Goal: Browse casually: Explore the website without a specific task or goal

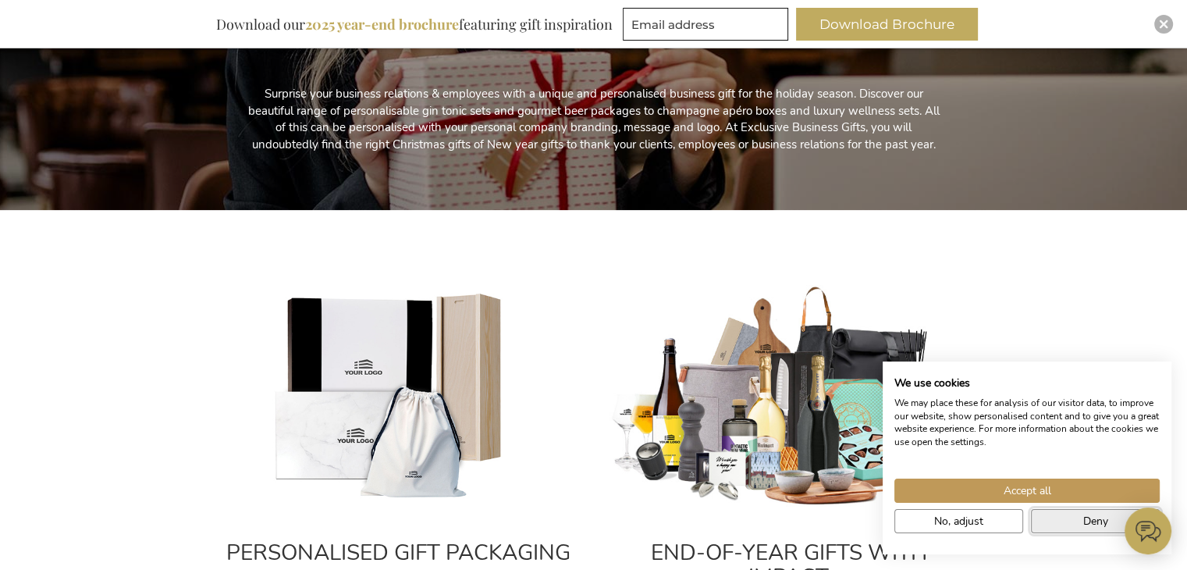
click at [1086, 518] on span "Deny" at bounding box center [1095, 521] width 25 height 16
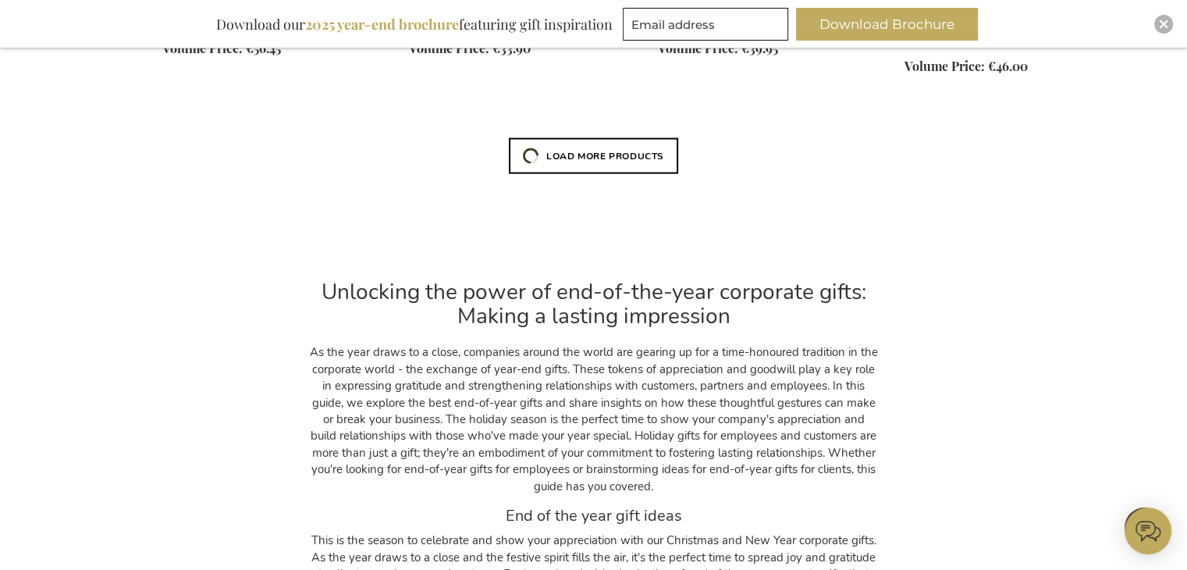
scroll to position [3668, 0]
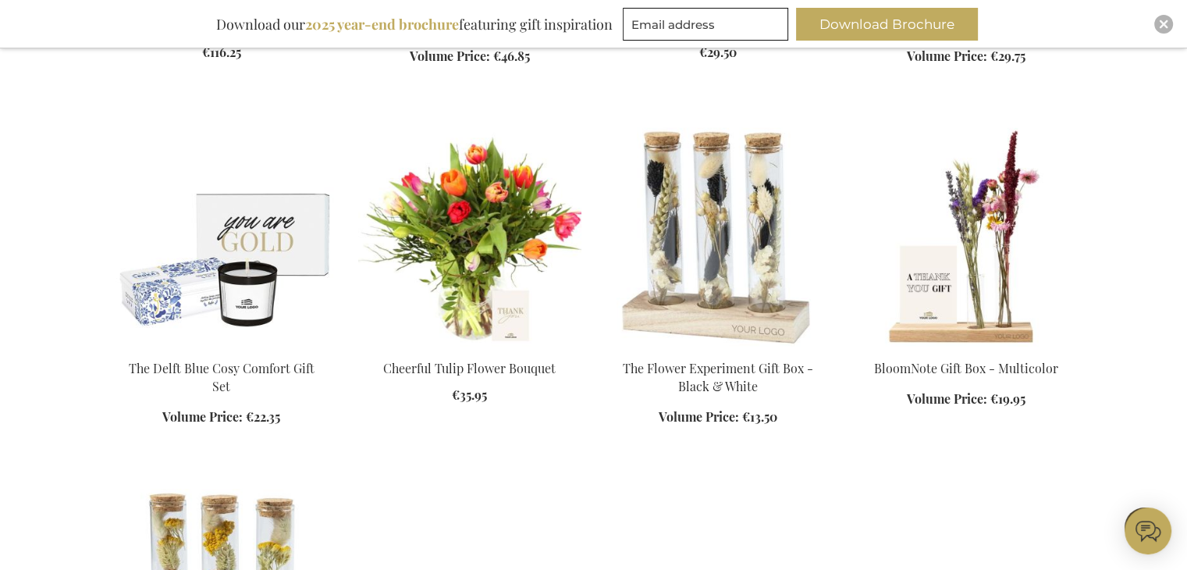
scroll to position [5014, 0]
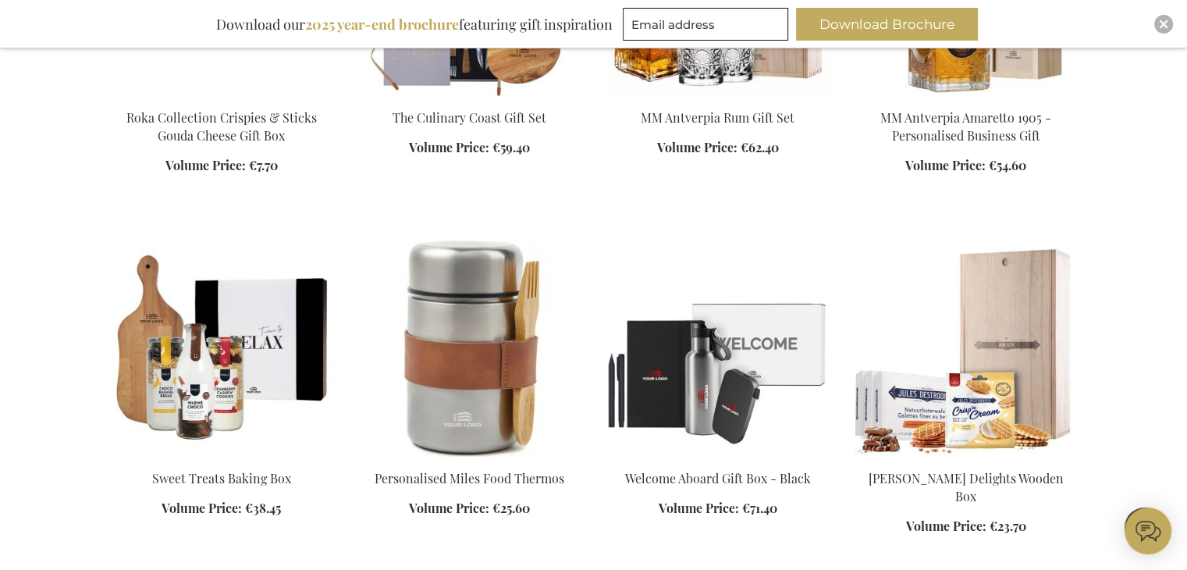
scroll to position [6059, 0]
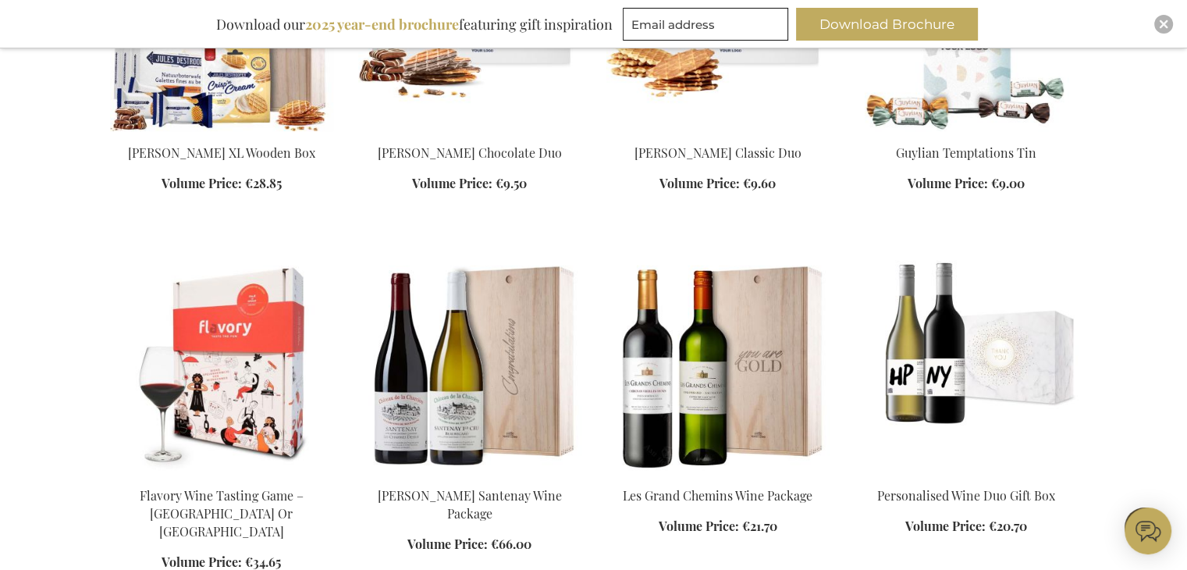
scroll to position [6988, 0]
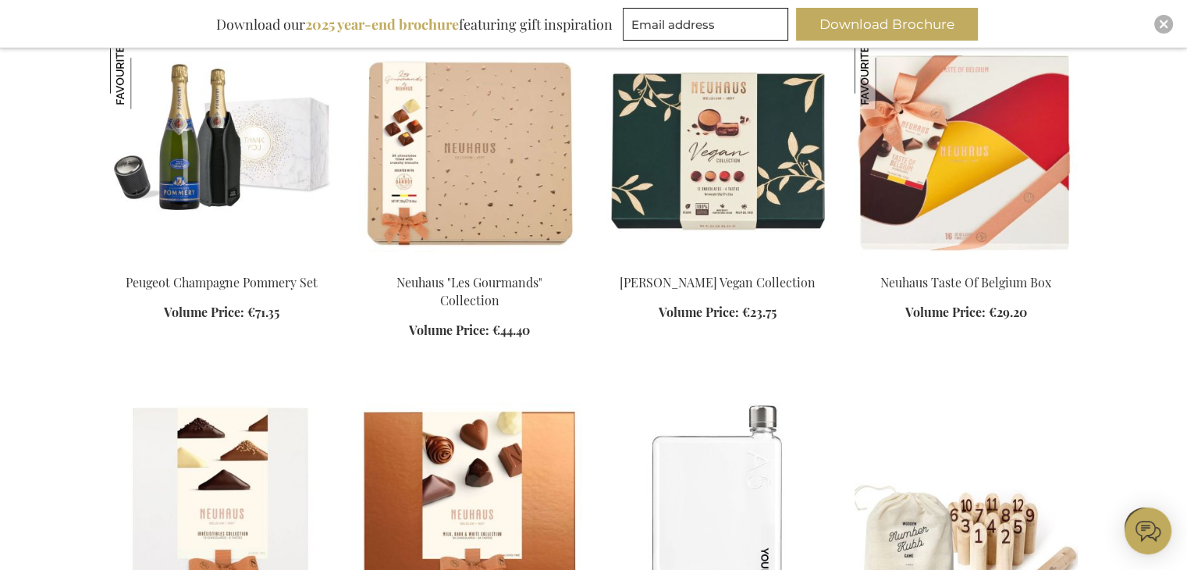
scroll to position [10023, 0]
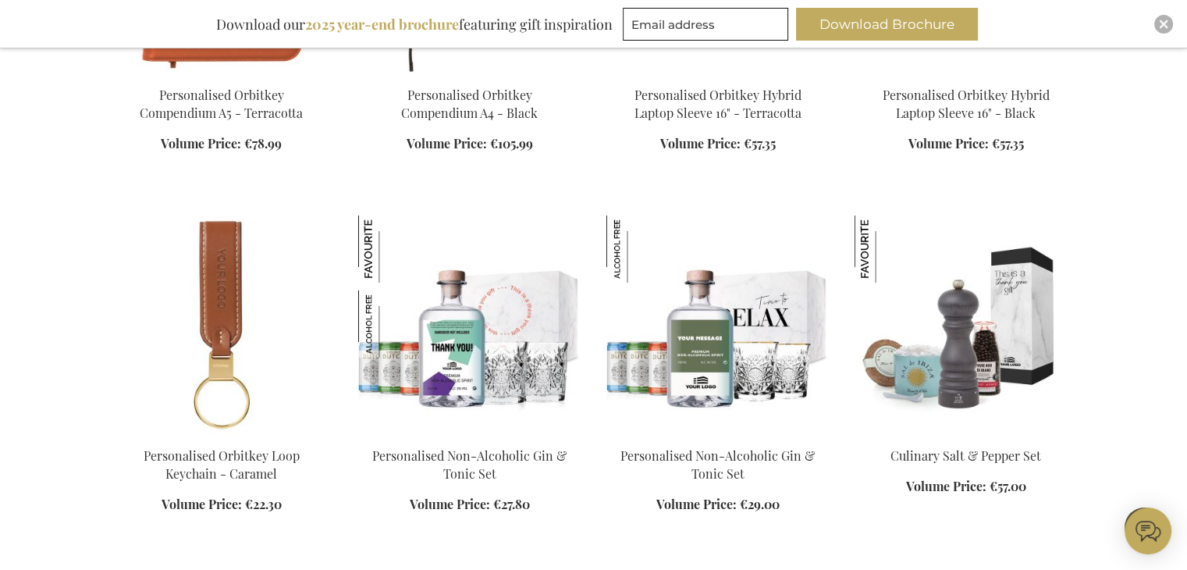
scroll to position [11240, 0]
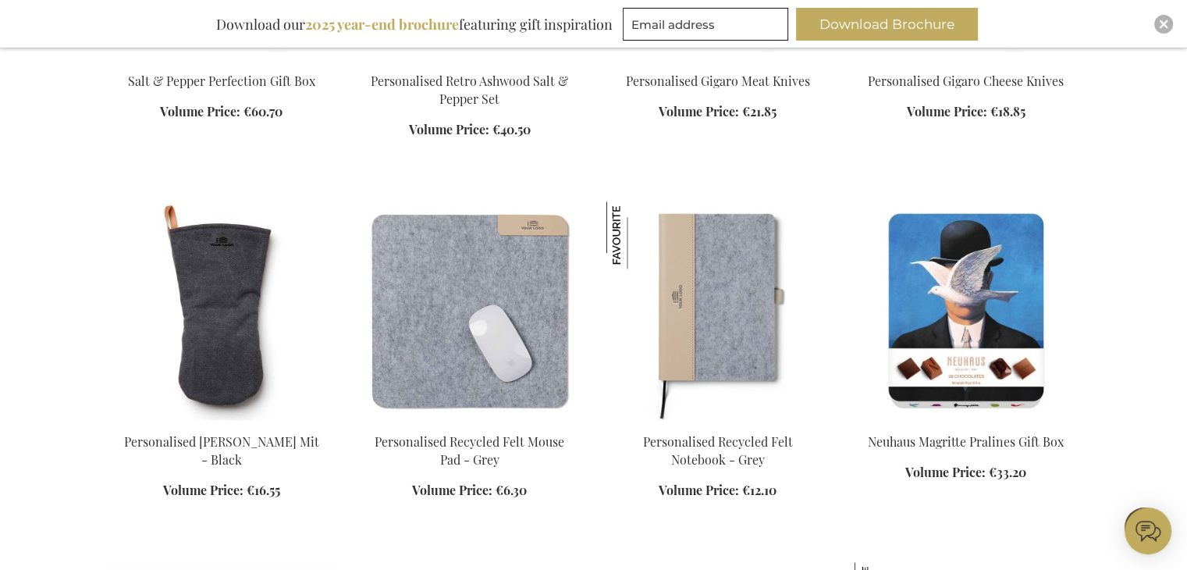
scroll to position [13475, 0]
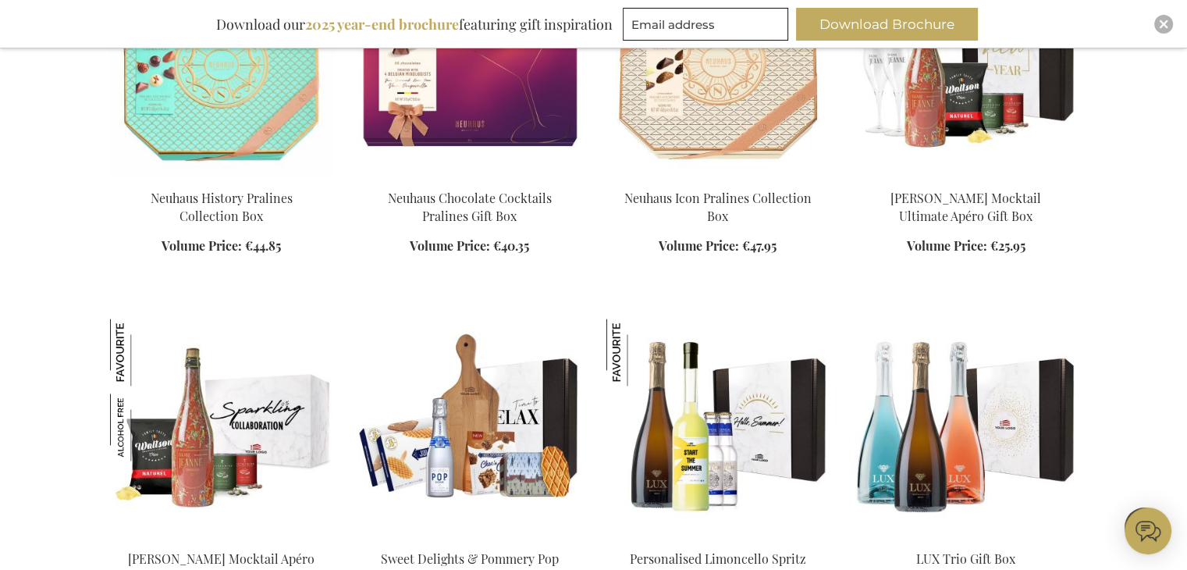
scroll to position [14079, 0]
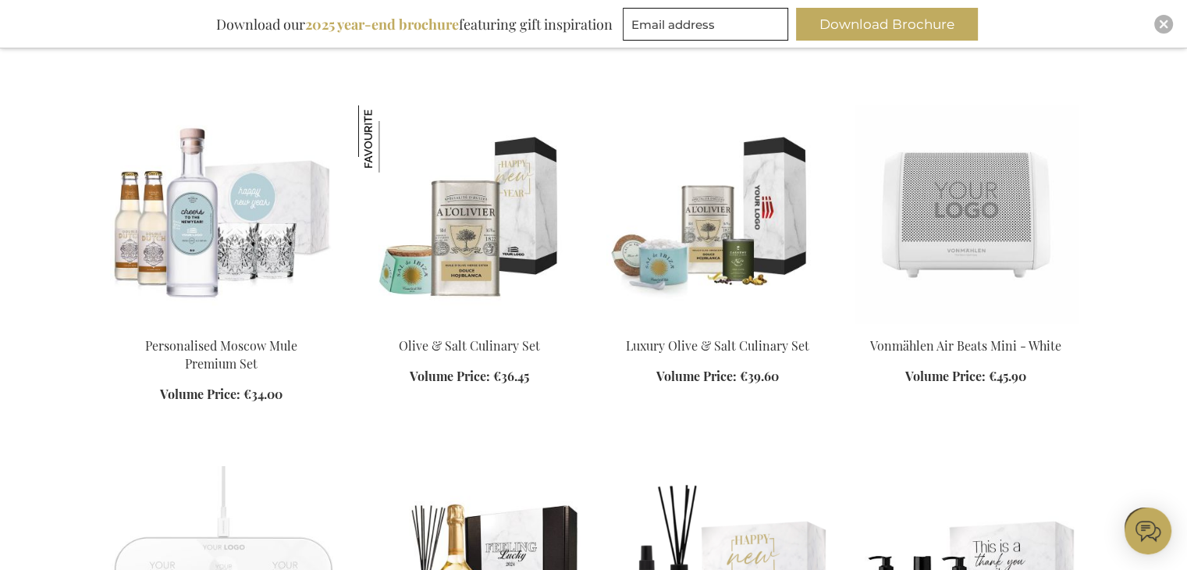
scroll to position [17179, 0]
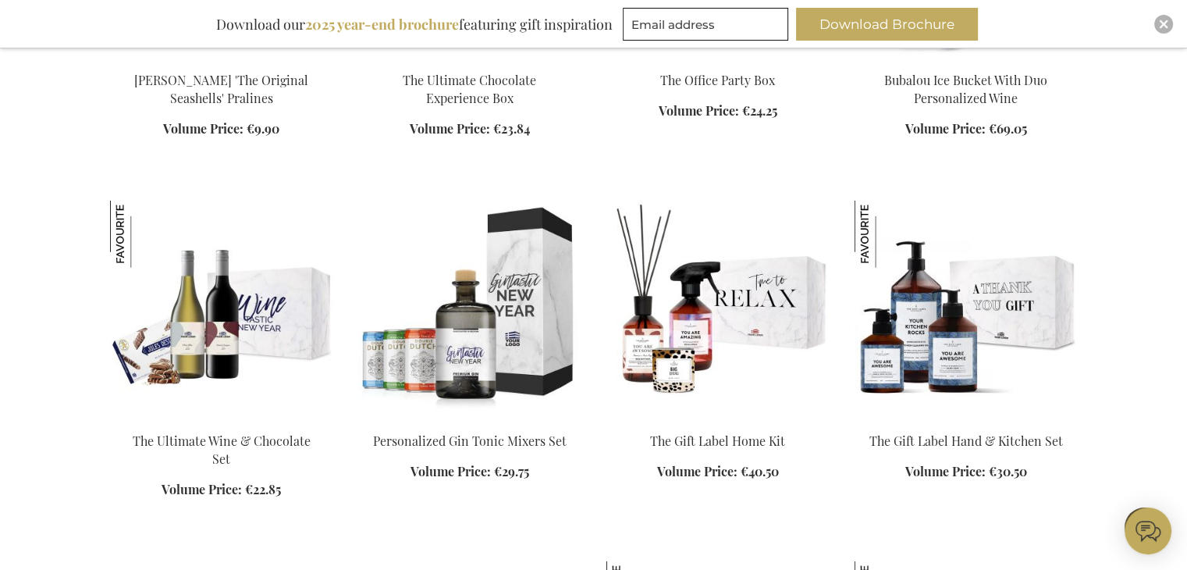
scroll to position [21828, 0]
